Goal: Information Seeking & Learning: Understand process/instructions

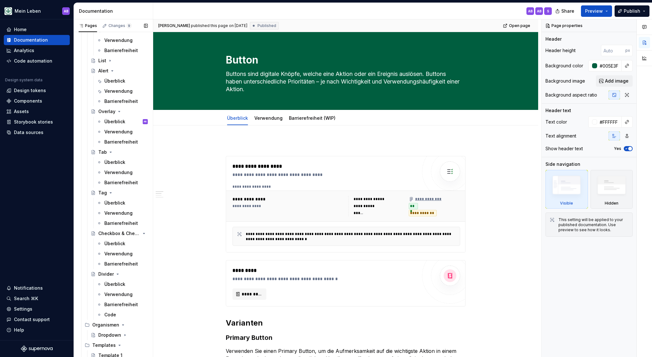
scroll to position [449, 0]
click at [106, 108] on div "Overlay" at bounding box center [106, 109] width 17 height 6
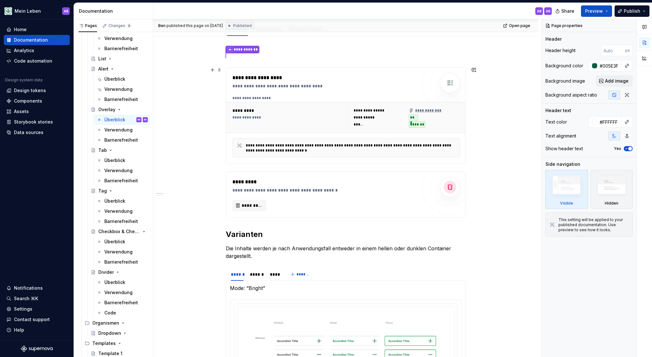
scroll to position [31, 0]
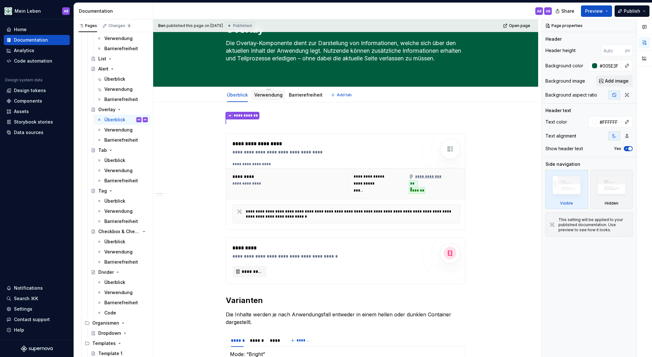
click at [263, 98] on div "Verwendung" at bounding box center [268, 95] width 28 height 8
click at [265, 95] on link "Verwendung" at bounding box center [268, 94] width 28 height 5
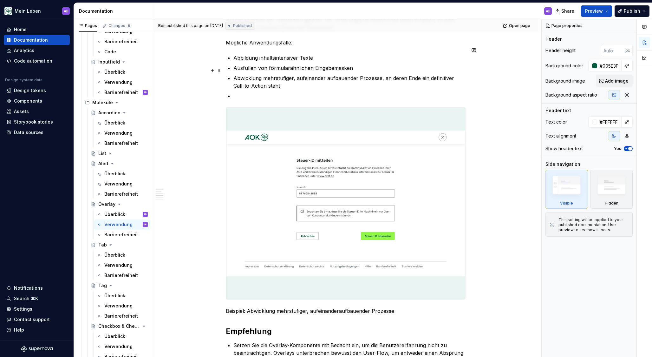
scroll to position [718, 0]
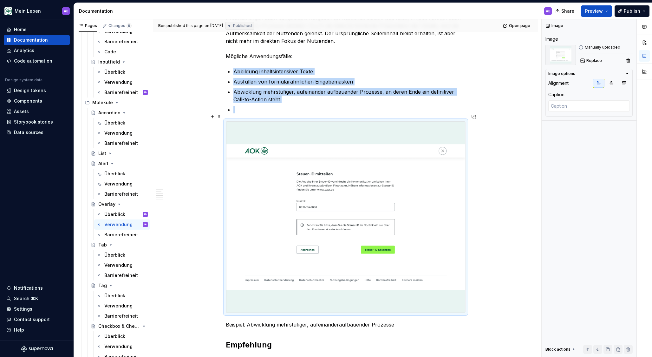
click at [266, 150] on img at bounding box center [345, 216] width 239 height 191
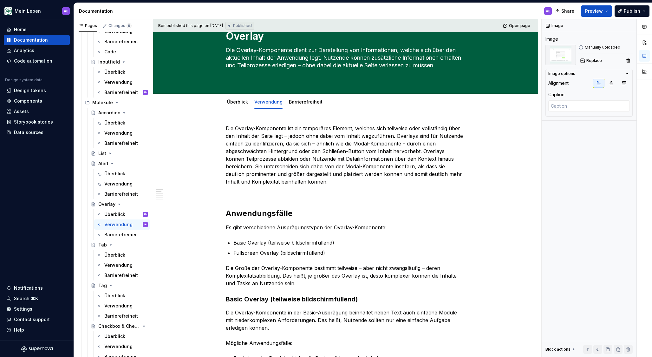
scroll to position [0, 0]
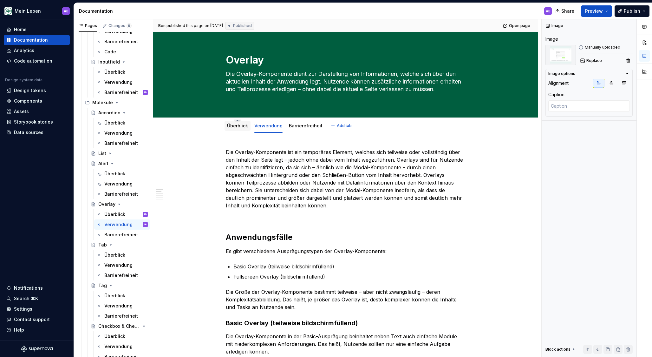
click at [245, 128] on div "Überblick" at bounding box center [237, 125] width 21 height 6
click at [244, 127] on link "Überblick" at bounding box center [237, 125] width 21 height 5
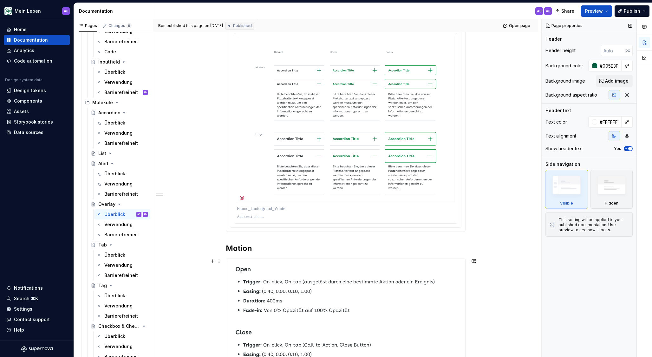
scroll to position [533, 0]
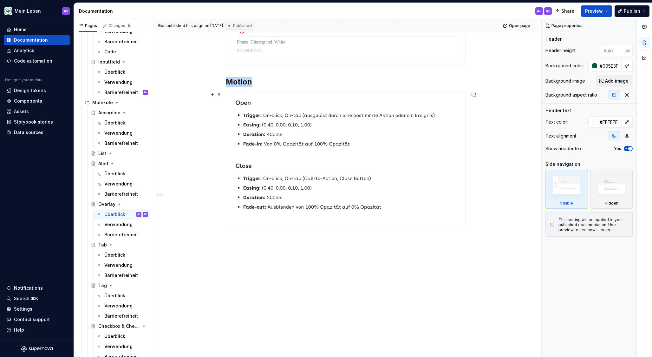
click at [260, 135] on img at bounding box center [345, 159] width 239 height 135
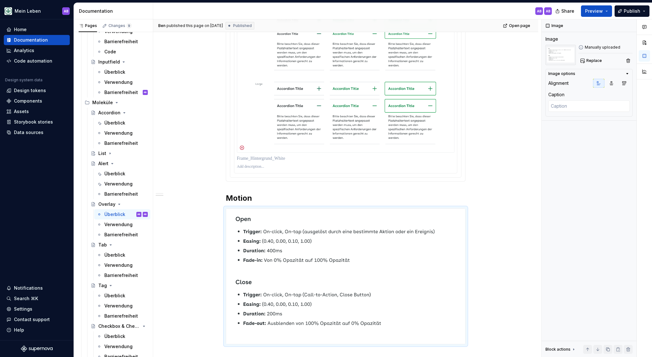
scroll to position [390, 0]
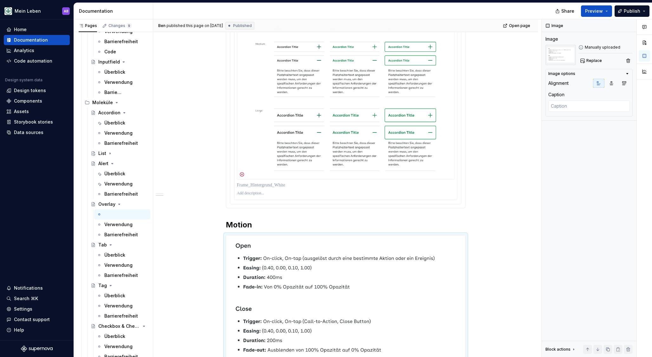
type textarea "*"
